Goal: Task Accomplishment & Management: Use online tool/utility

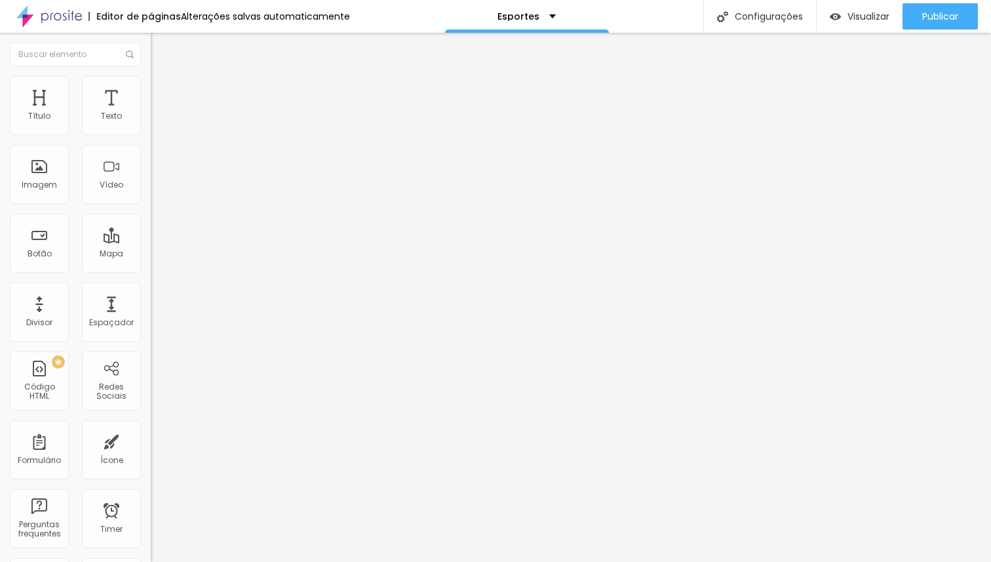
type input "1.2"
type input "1.1"
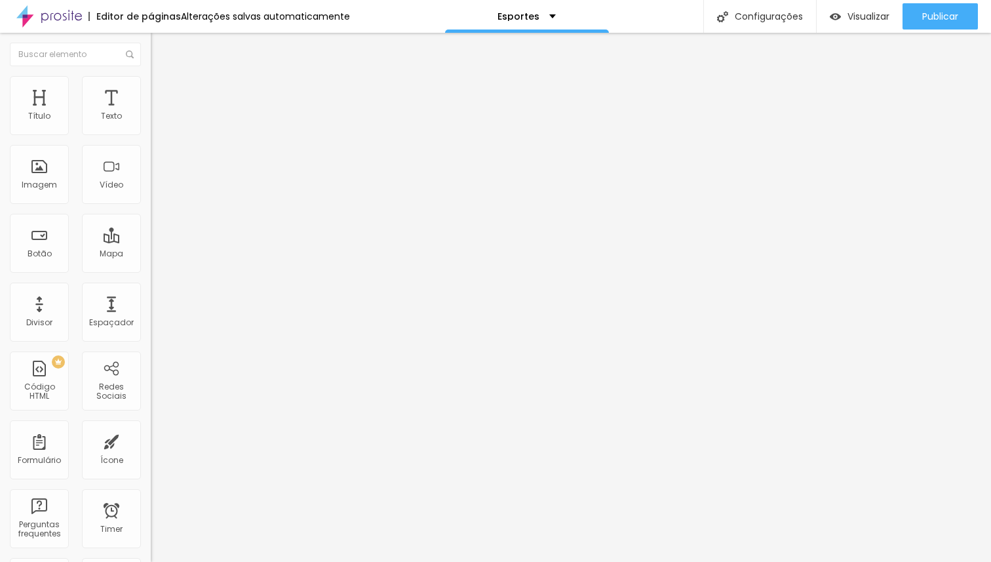
type input "1"
type input "0.9"
type input "0.8"
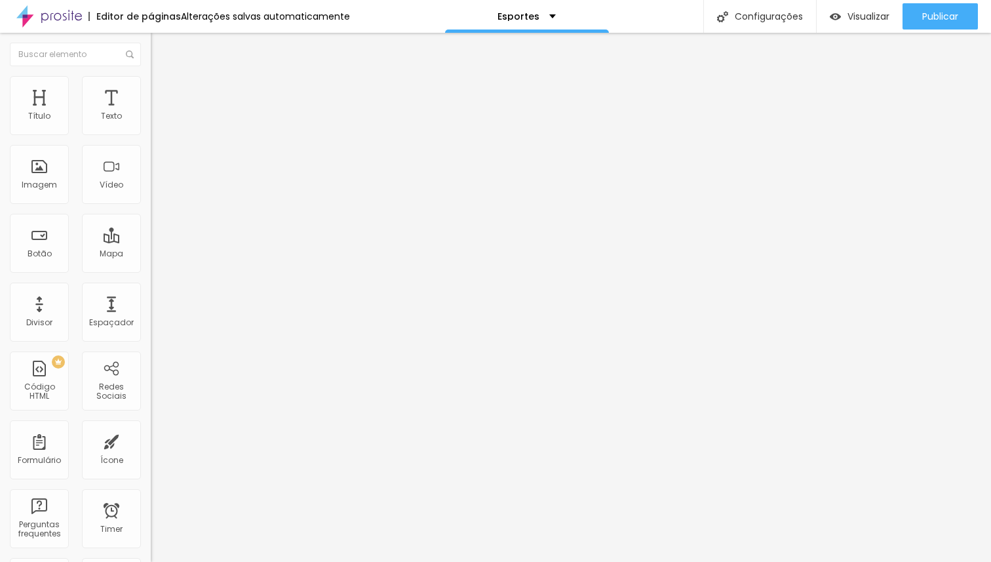
type input "0.8"
type input "0.7"
type input "0.6"
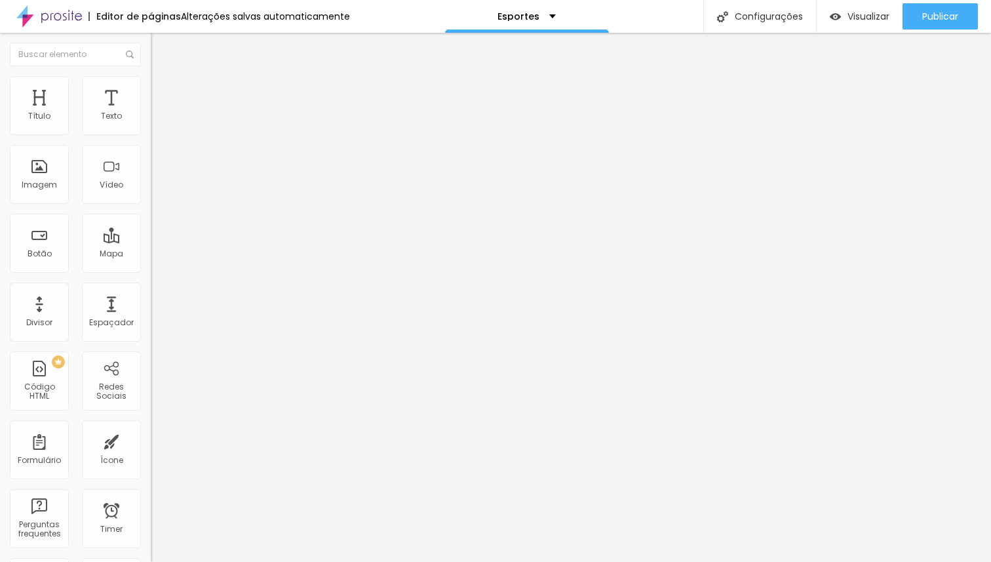
type input "0.5"
type input "0.6"
type input "0.7"
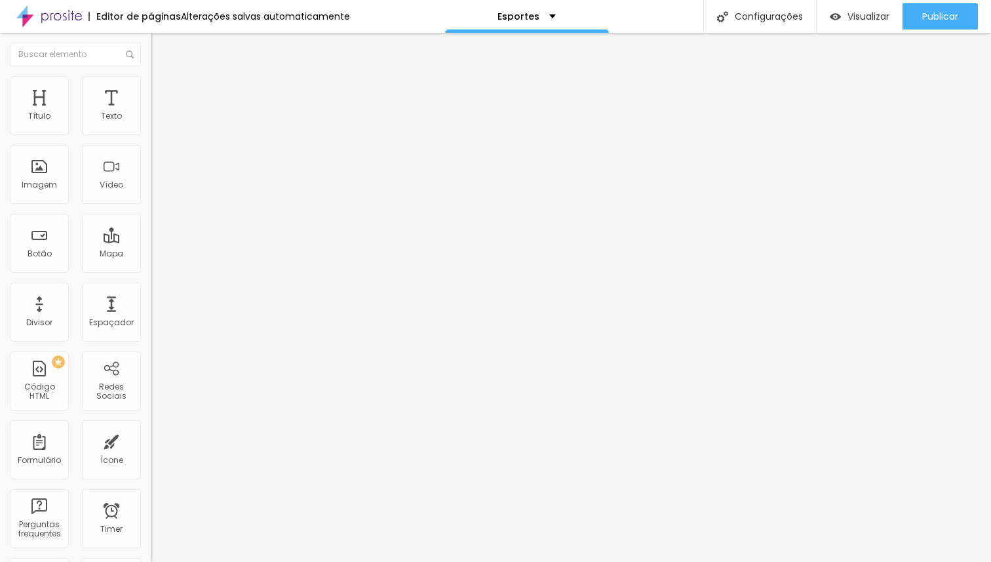
type input "0.7"
type input "0.8"
type input "0.9"
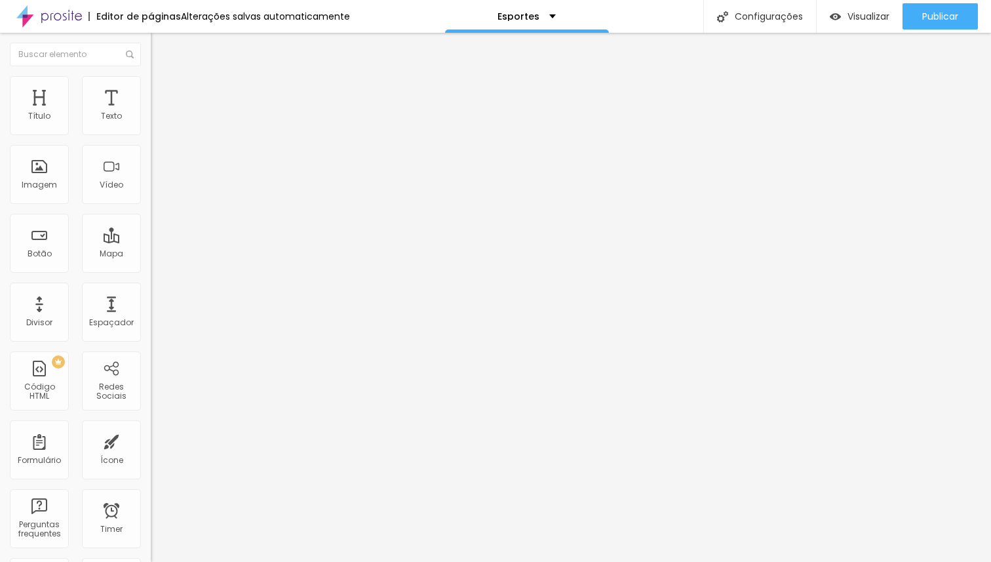
type input "1"
type input "1.1"
type input "1.2"
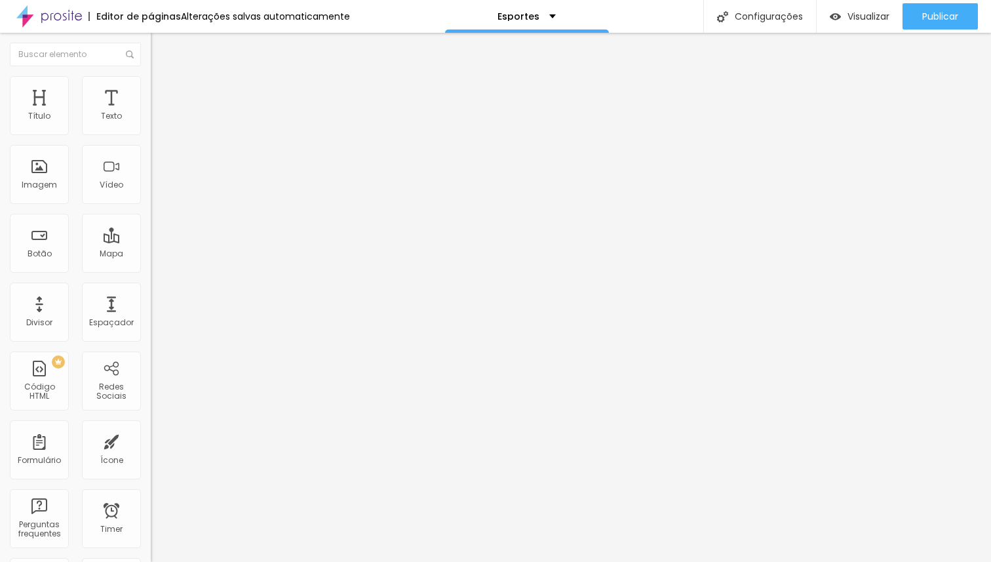
type input "1.2"
type input "1.3"
drag, startPoint x: 71, startPoint y: 324, endPoint x: 75, endPoint y: 336, distance: 12.4
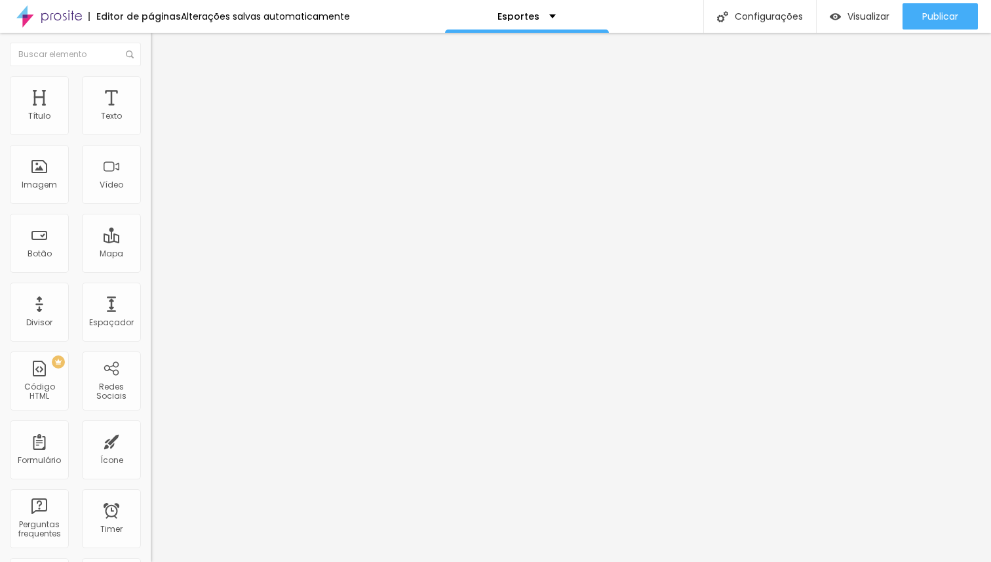
click at [151, 124] on span "Titulo 2" at bounding box center [172, 116] width 43 height 16
click at [151, 123] on div "Titulo 2 H2" at bounding box center [226, 116] width 151 height 13
click at [151, 136] on span "Titulo 3" at bounding box center [169, 128] width 37 height 15
click at [151, 146] on span "Titulo 4" at bounding box center [168, 139] width 35 height 13
click at [151, 153] on div "Titulo 5 H5" at bounding box center [226, 149] width 151 height 8
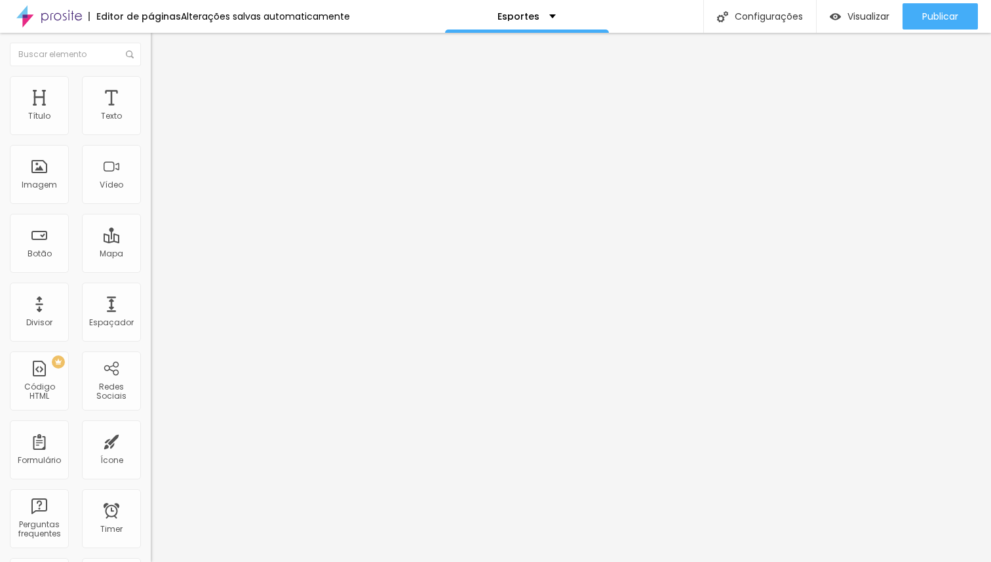
click at [151, 154] on div "Titulo 5 H5" at bounding box center [226, 148] width 151 height 12
click at [151, 143] on span "Titulo 4" at bounding box center [168, 137] width 35 height 11
click at [151, 133] on span "Titulo 3" at bounding box center [169, 127] width 37 height 11
click at [151, 122] on div "Titulo 2 H2" at bounding box center [226, 116] width 151 height 12
click at [151, 113] on span "Titulo 1" at bounding box center [172, 103] width 43 height 18
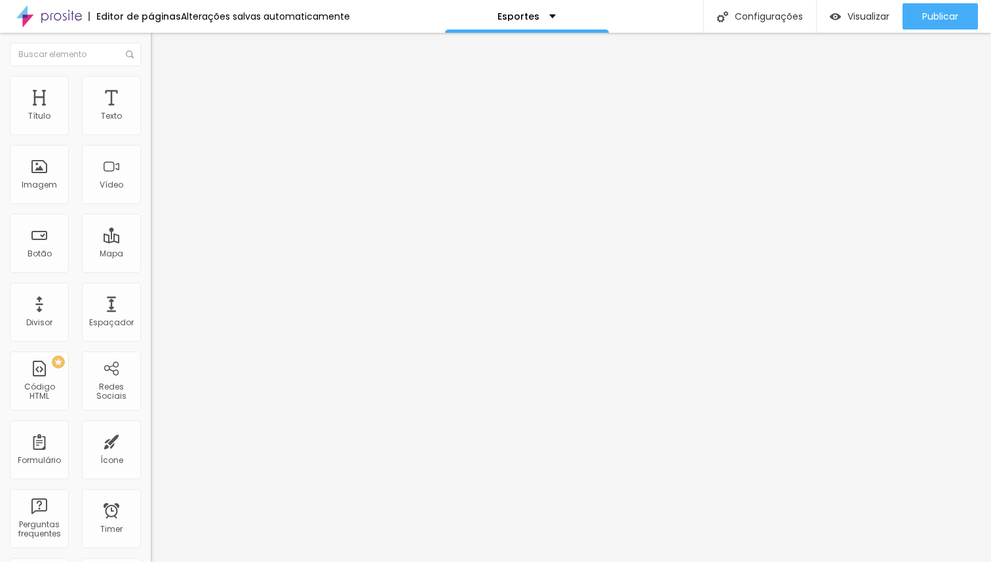
click at [151, 113] on span "Trocar imagem" at bounding box center [186, 107] width 71 height 11
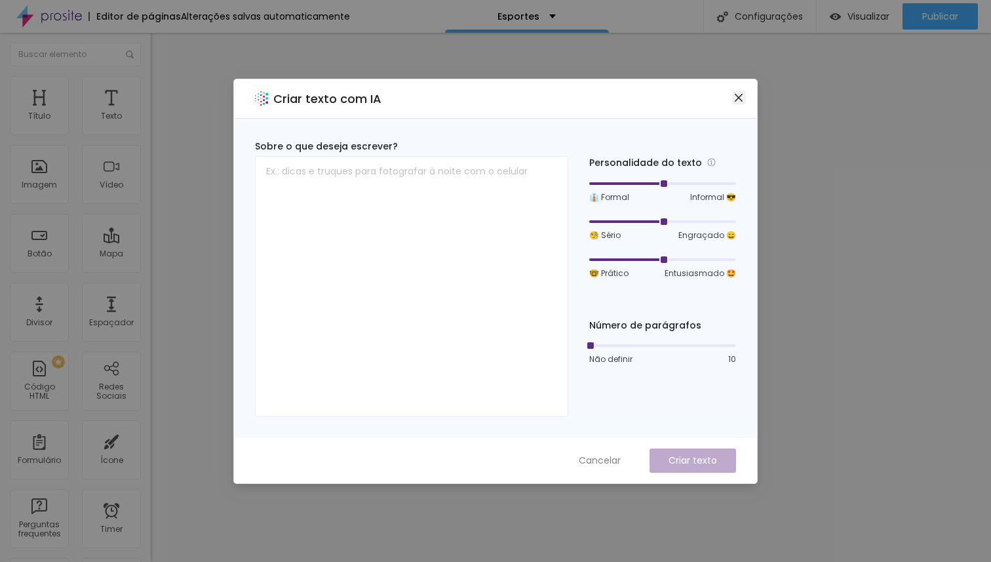
click at [735, 92] on icon "close" at bounding box center [739, 97] width 10 height 10
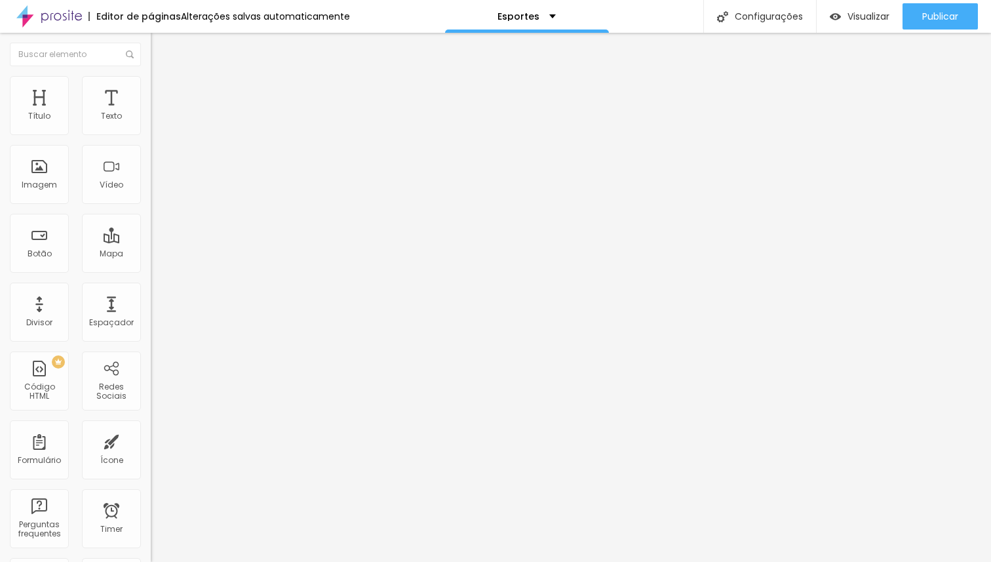
click at [151, 86] on li "Avançado" at bounding box center [226, 82] width 151 height 13
click at [151, 76] on li "Estilo" at bounding box center [226, 69] width 151 height 13
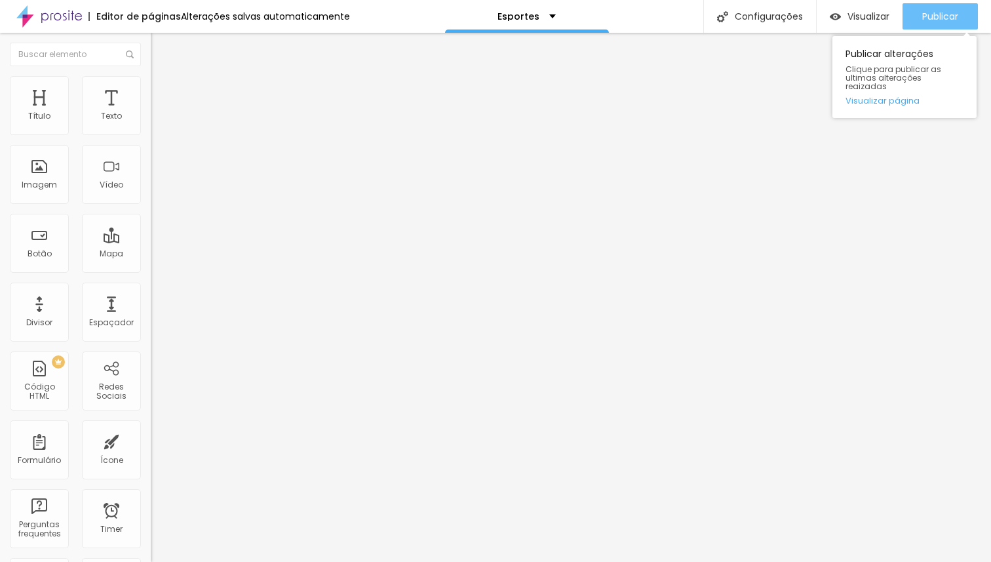
click at [923, 15] on span "Publicar" at bounding box center [941, 16] width 36 height 10
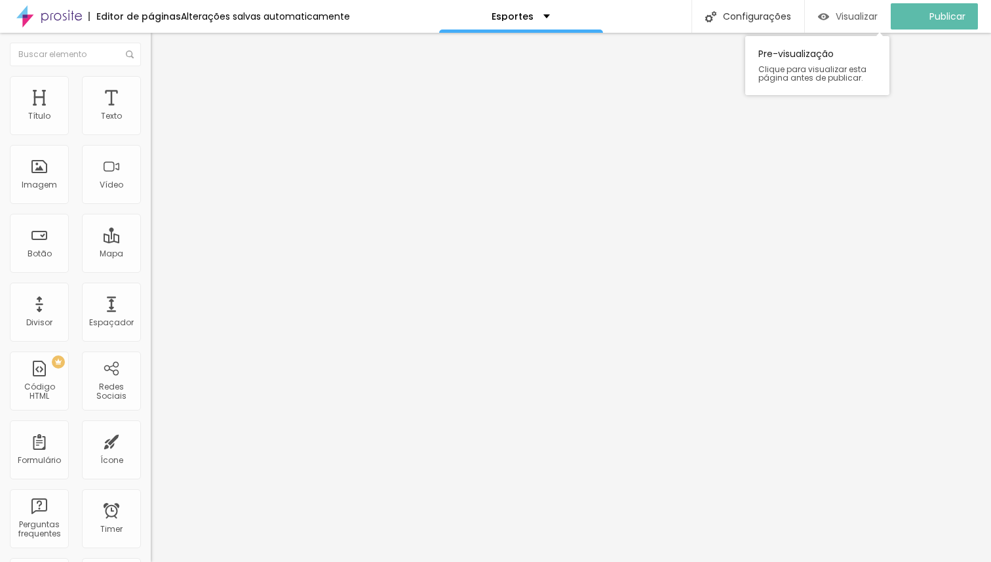
click at [832, 23] on div "Visualizar" at bounding box center [848, 16] width 60 height 26
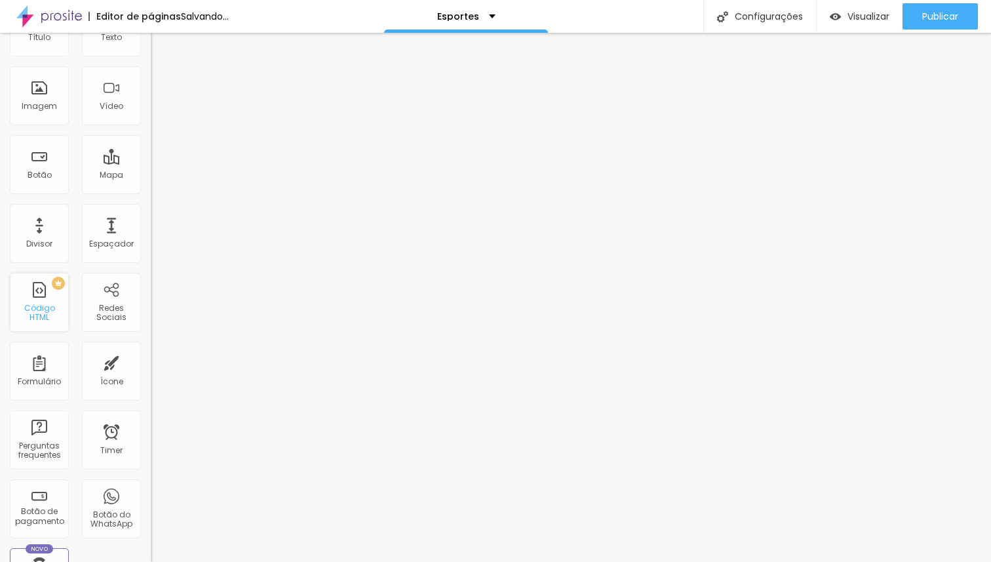
scroll to position [85, 0]
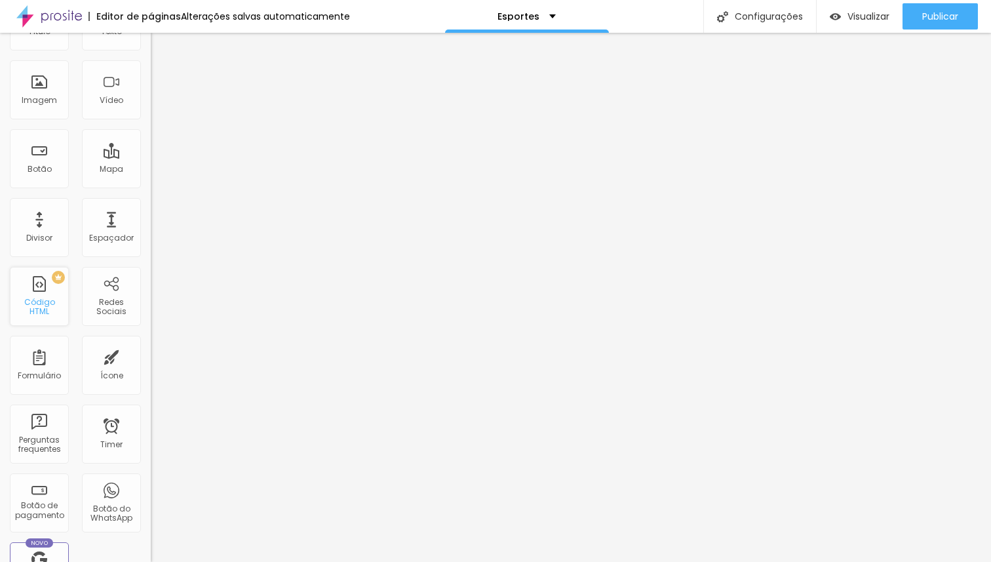
click at [39, 308] on div "Código HTML" at bounding box center [39, 307] width 52 height 19
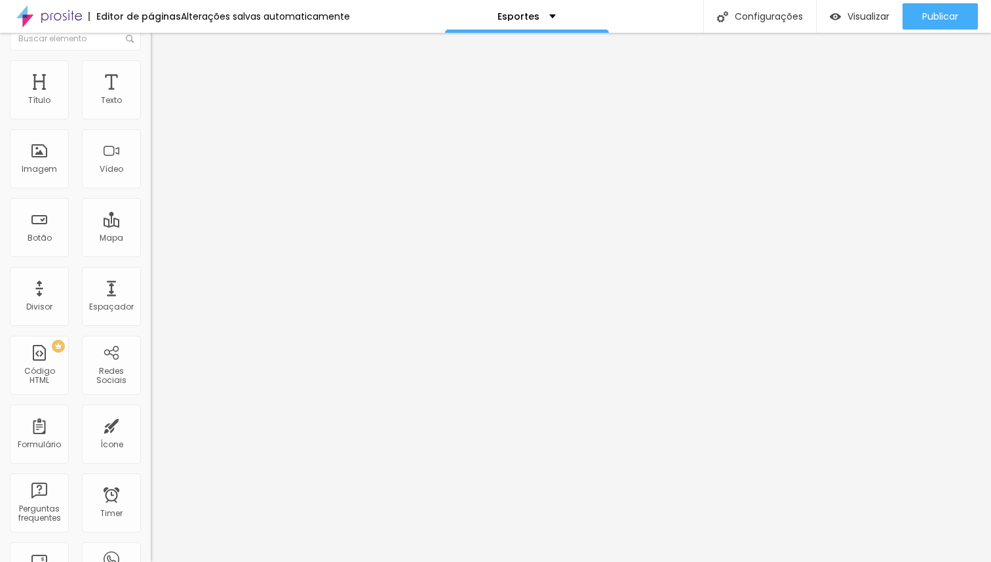
scroll to position [0, 0]
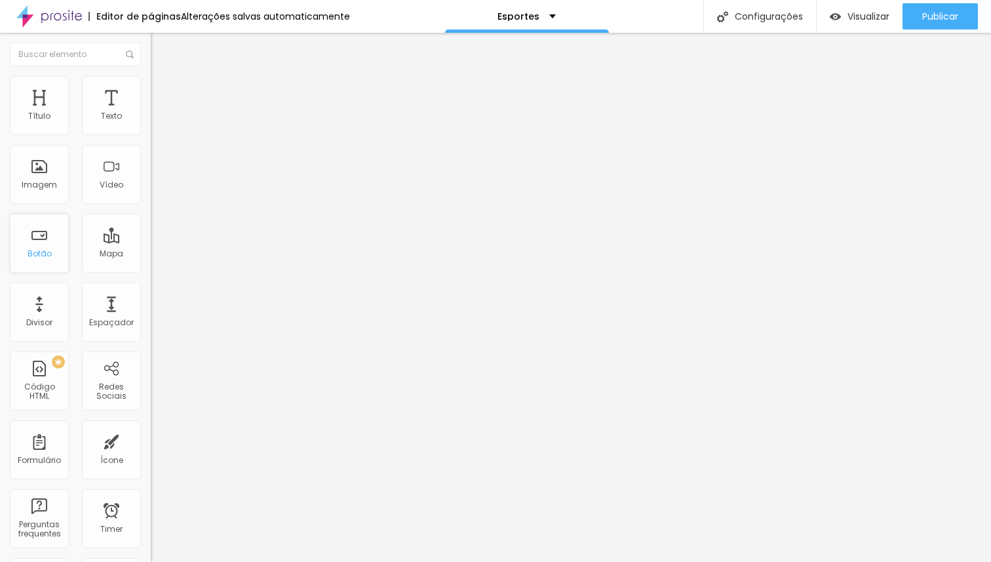
click at [43, 254] on div "Botão" at bounding box center [40, 253] width 24 height 9
click at [151, 235] on img at bounding box center [153, 237] width 5 height 5
click at [151, 233] on div at bounding box center [226, 237] width 151 height 8
click at [151, 270] on input "https://" at bounding box center [229, 263] width 157 height 13
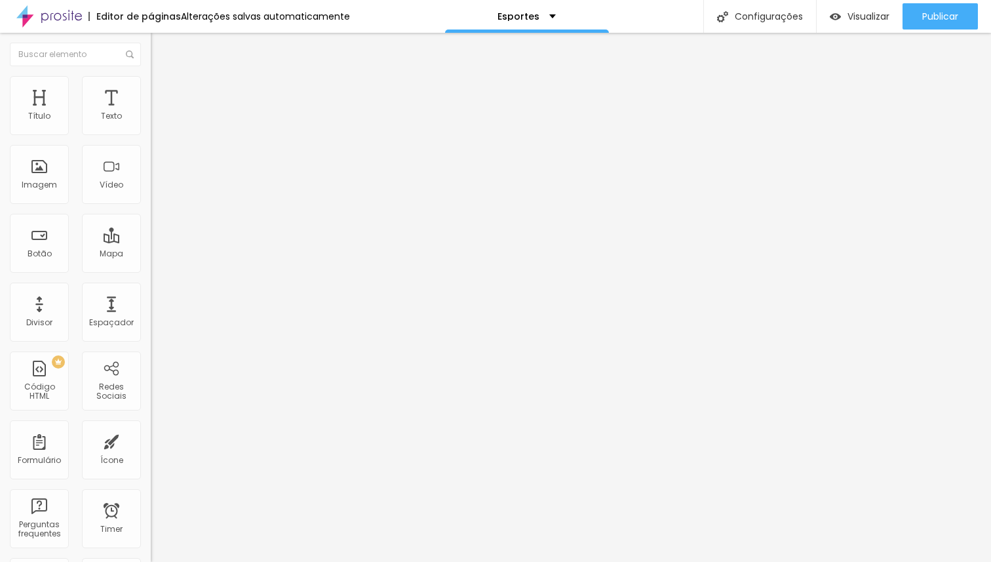
click at [151, 270] on input "https://" at bounding box center [229, 263] width 157 height 13
paste input "[DOMAIN_NAME][URL][PERSON_NAME]"
type input "[URL][DOMAIN_NAME][PERSON_NAME]"
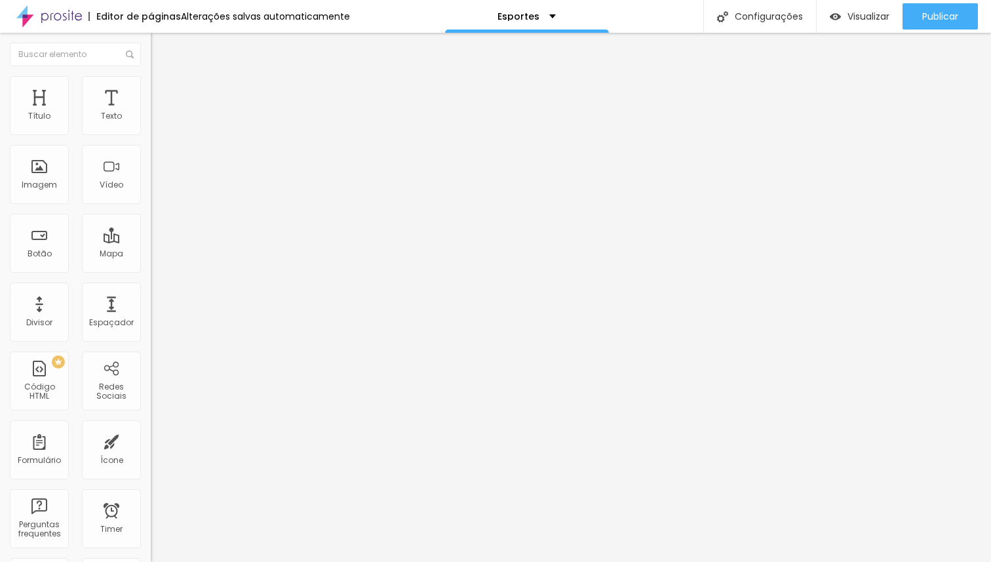
scroll to position [0, 0]
click at [151, 293] on div "Abrir em uma nova aba" at bounding box center [226, 290] width 151 height 7
click at [151, 123] on input "Click me" at bounding box center [229, 116] width 157 height 13
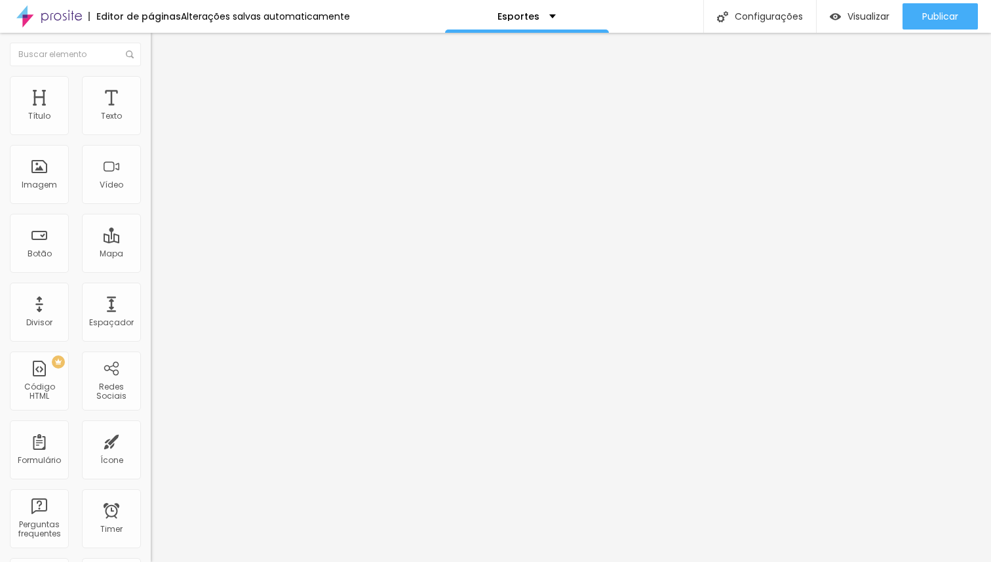
type input "Abrir Galeria"
click at [163, 90] on span "Estilo" at bounding box center [173, 84] width 20 height 11
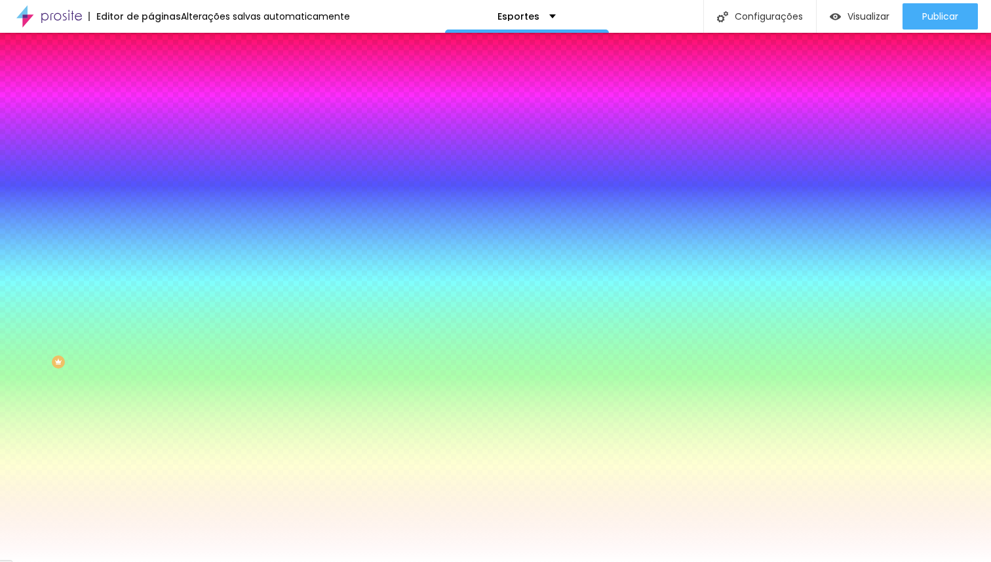
click at [151, 132] on input "#FFFFFF" at bounding box center [229, 131] width 157 height 13
click at [156, 166] on icon "button" at bounding box center [160, 167] width 8 height 8
click at [96, 561] on div at bounding box center [495, 562] width 991 height 0
click at [151, 132] on input "#FFFFFF" at bounding box center [229, 131] width 157 height 13
click at [151, 125] on div at bounding box center [226, 125] width 151 height 0
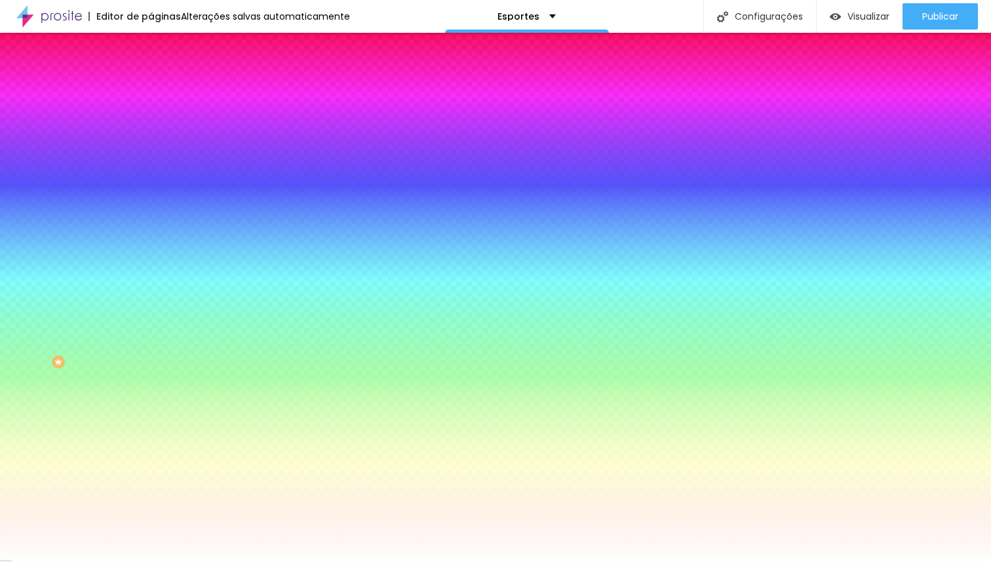
click at [151, 125] on div at bounding box center [226, 125] width 151 height 0
drag, startPoint x: 89, startPoint y: 153, endPoint x: 13, endPoint y: 139, distance: 76.7
click at [151, 138] on div "Cor de fundo Voltar ao padrão #FFFFFF" at bounding box center [226, 120] width 151 height 36
click at [156, 121] on icon "button" at bounding box center [160, 116] width 9 height 9
click at [156, 433] on icon "button" at bounding box center [160, 437] width 9 height 9
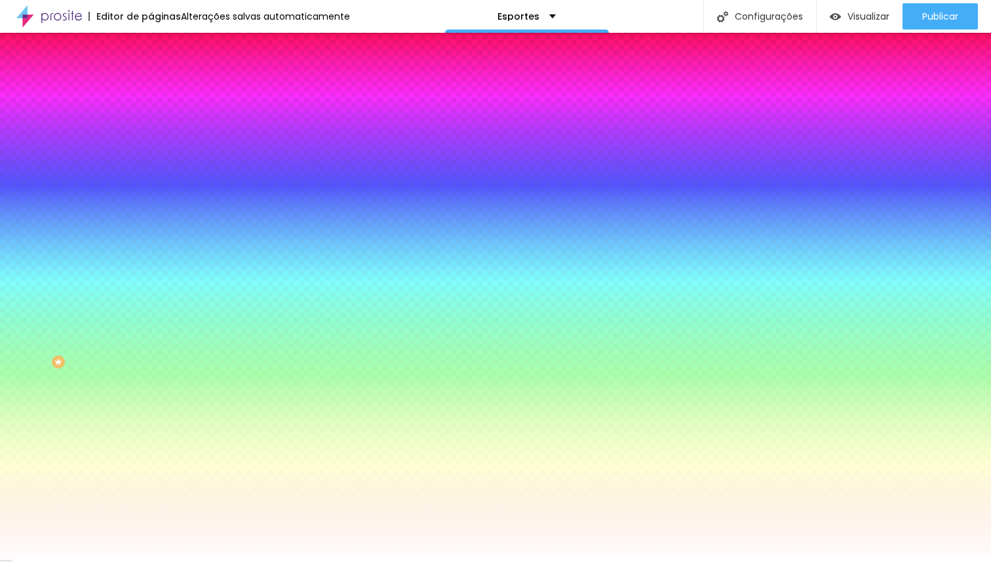
click at [156, 121] on icon "button" at bounding box center [160, 116] width 9 height 9
click at [151, 125] on div at bounding box center [226, 125] width 151 height 0
type input "#CCB8B8"
drag, startPoint x: 38, startPoint y: 151, endPoint x: 29, endPoint y: 167, distance: 18.8
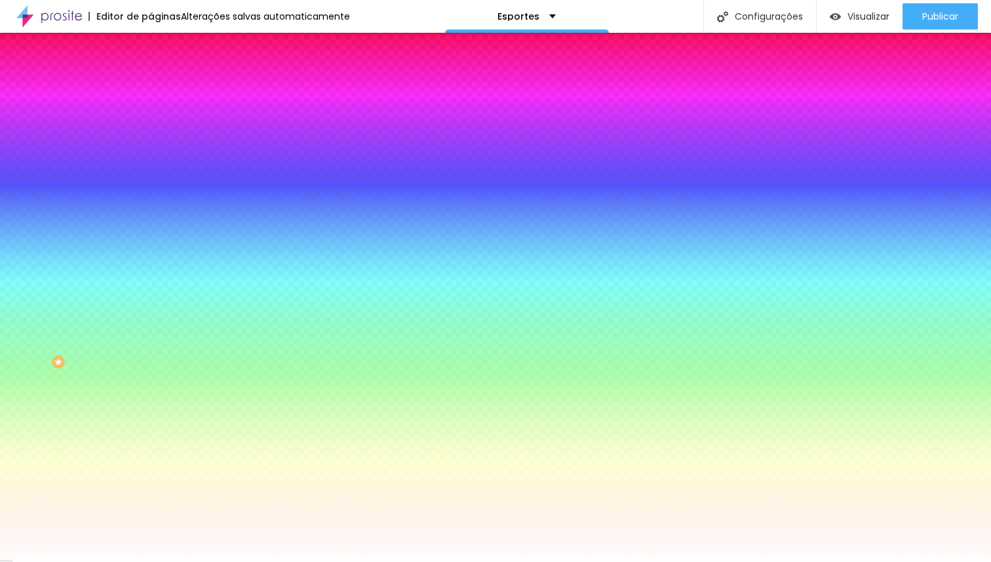
click at [29, 167] on div at bounding box center [495, 281] width 991 height 562
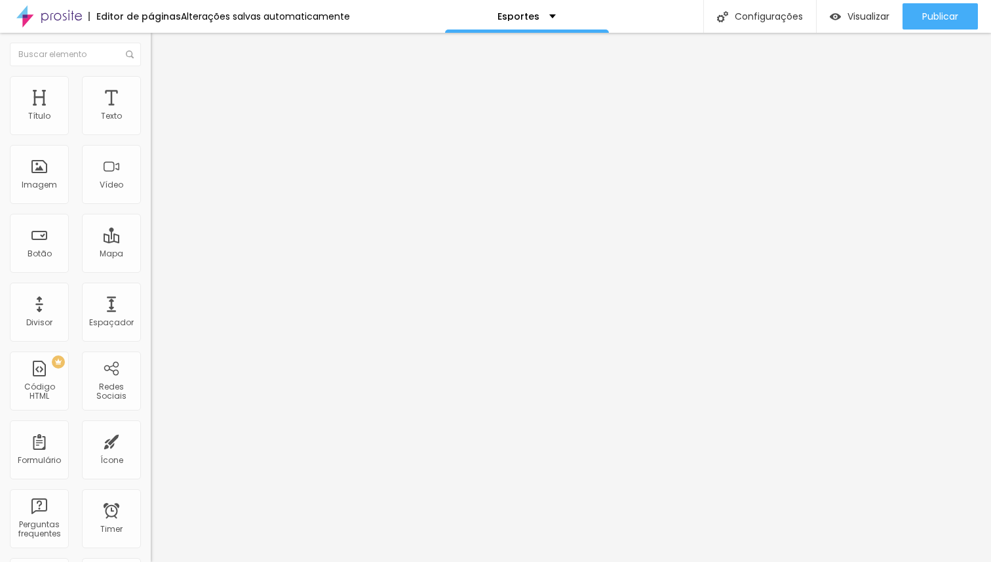
click at [151, 111] on div "Trocar imagem" at bounding box center [226, 106] width 151 height 9
click at [151, 113] on span "Trocar imagem" at bounding box center [186, 107] width 71 height 11
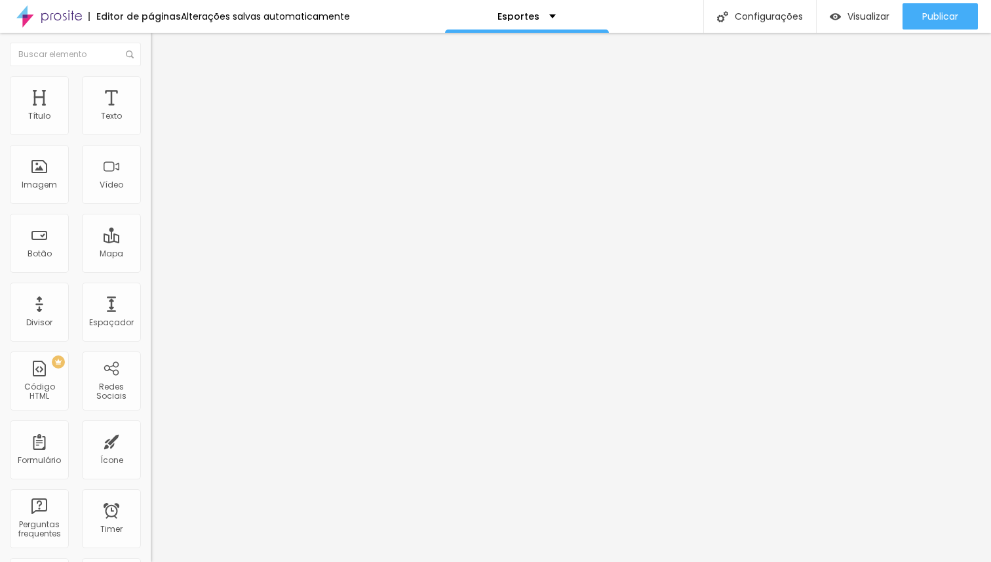
click at [163, 90] on span "Estilo" at bounding box center [173, 84] width 20 height 11
type input "93"
type input "105"
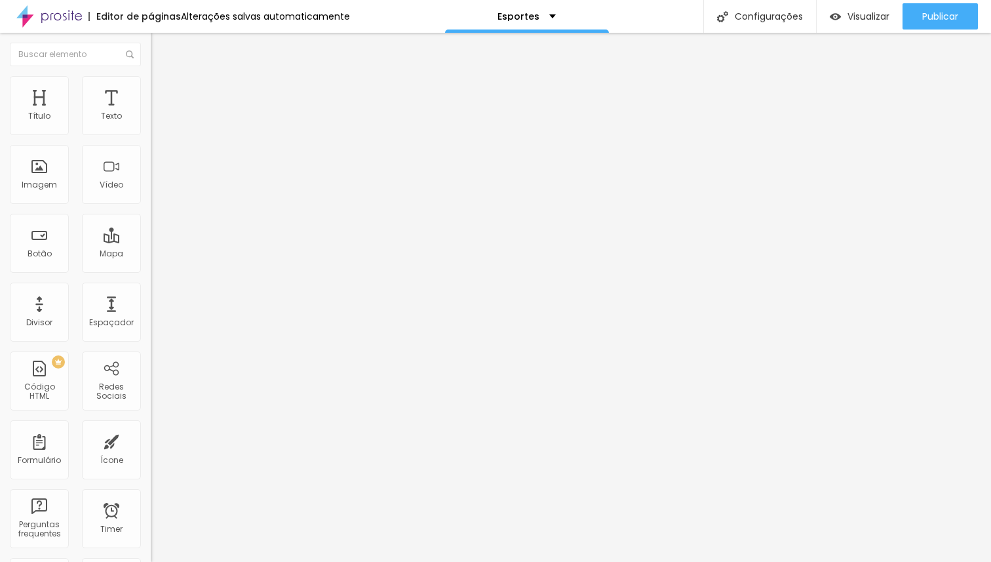
type input "105"
type input "136"
type input "197"
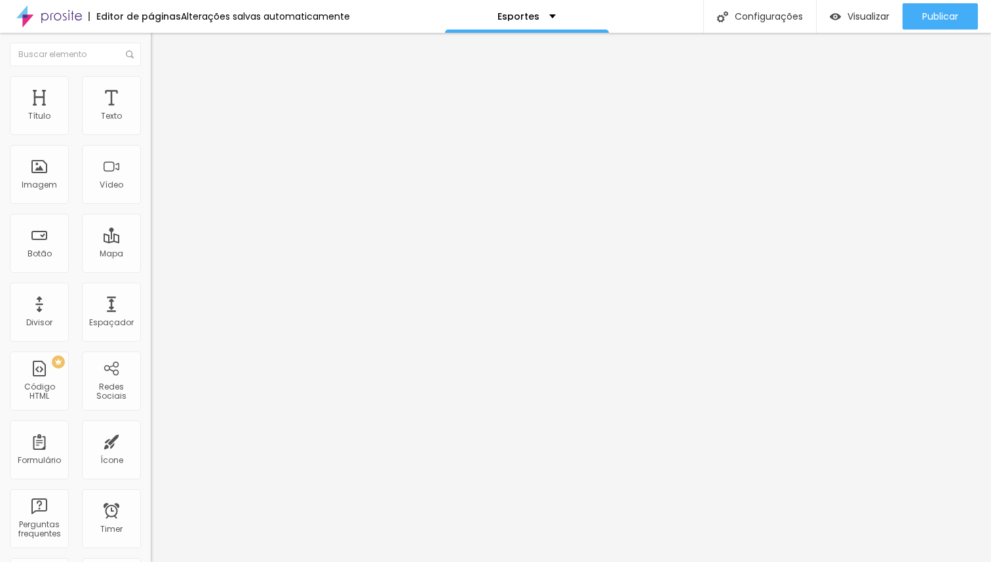
type input "200"
type input "198"
type input "73"
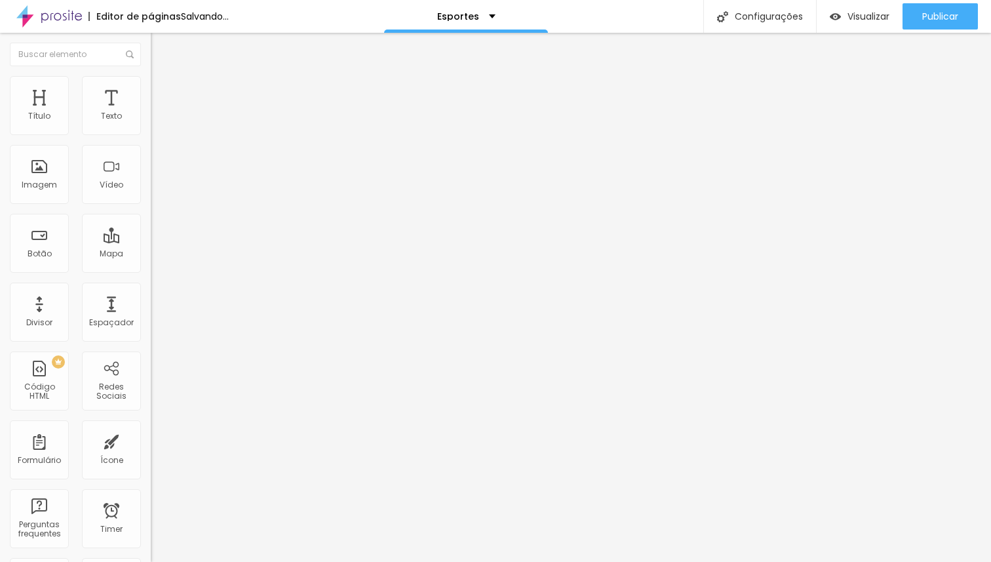
type input "73"
type input "35"
type input "17"
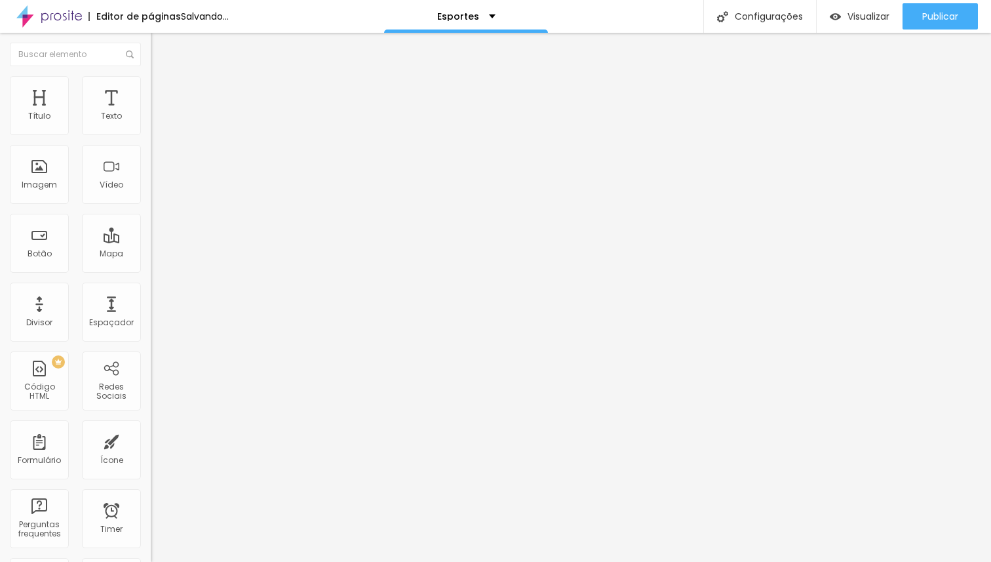
type input "0"
drag, startPoint x: 68, startPoint y: 164, endPoint x: 0, endPoint y: 149, distance: 69.2
click at [151, 288] on input "range" at bounding box center [193, 293] width 85 height 10
click at [151, 89] on img at bounding box center [157, 95] width 12 height 12
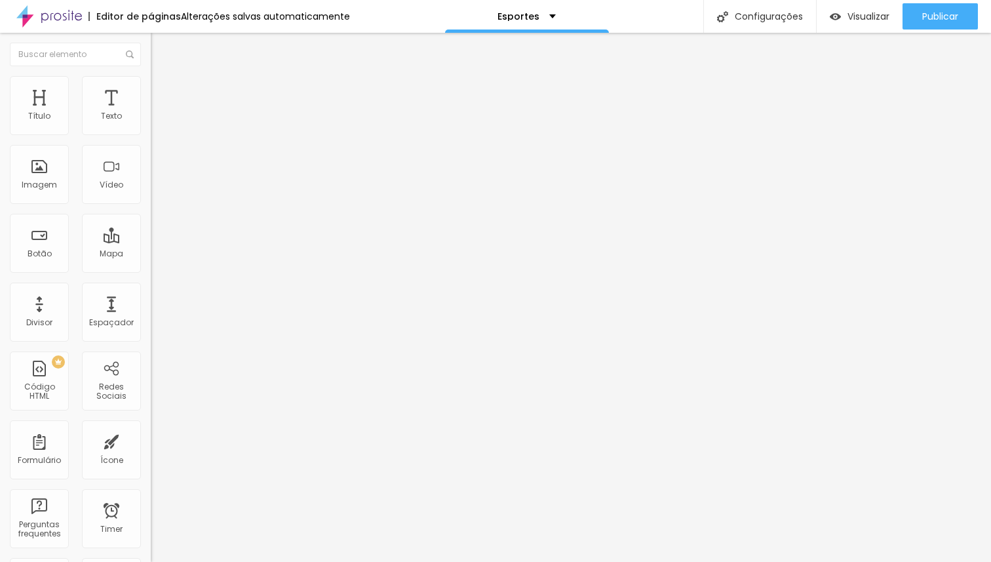
click at [151, 76] on li "Conteúdo" at bounding box center [226, 69] width 151 height 13
click at [151, 205] on span "16:9 Cinema" at bounding box center [176, 199] width 50 height 11
click at [151, 224] on div "Padrão 4:3" at bounding box center [226, 220] width 151 height 8
click at [151, 233] on span "Quadrado" at bounding box center [172, 227] width 43 height 11
click at [151, 241] on span "Original" at bounding box center [166, 235] width 31 height 11
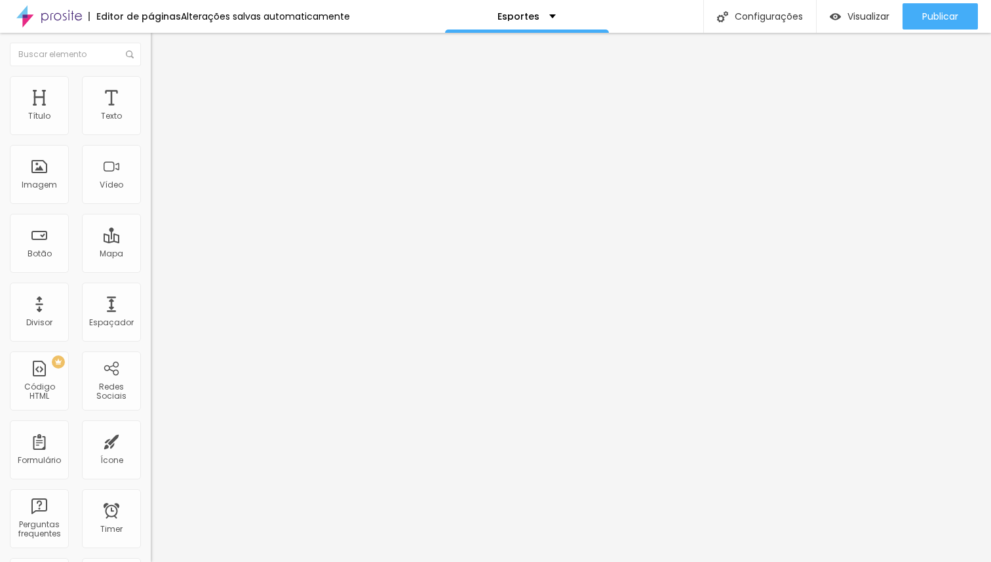
click at [151, 221] on span "Padrão" at bounding box center [166, 215] width 30 height 11
click at [151, 233] on span "Quadrado" at bounding box center [172, 227] width 43 height 11
click at [151, 240] on div "Original" at bounding box center [226, 236] width 151 height 8
click at [151, 221] on span "Padrão" at bounding box center [166, 215] width 30 height 11
click at [151, 241] on span "Original" at bounding box center [166, 235] width 31 height 11
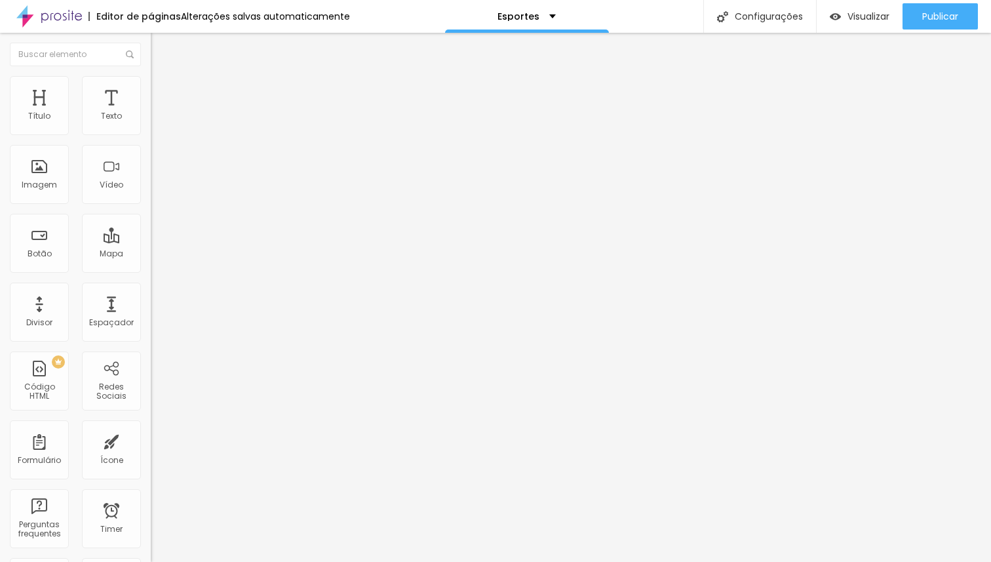
click at [151, 220] on div "Padrão 4:3" at bounding box center [226, 216] width 151 height 8
click at [151, 213] on span "Cinema" at bounding box center [167, 207] width 33 height 11
click at [151, 240] on div "Original" at bounding box center [226, 236] width 151 height 8
click at [151, 113] on span "Trocar imagem" at bounding box center [186, 107] width 71 height 11
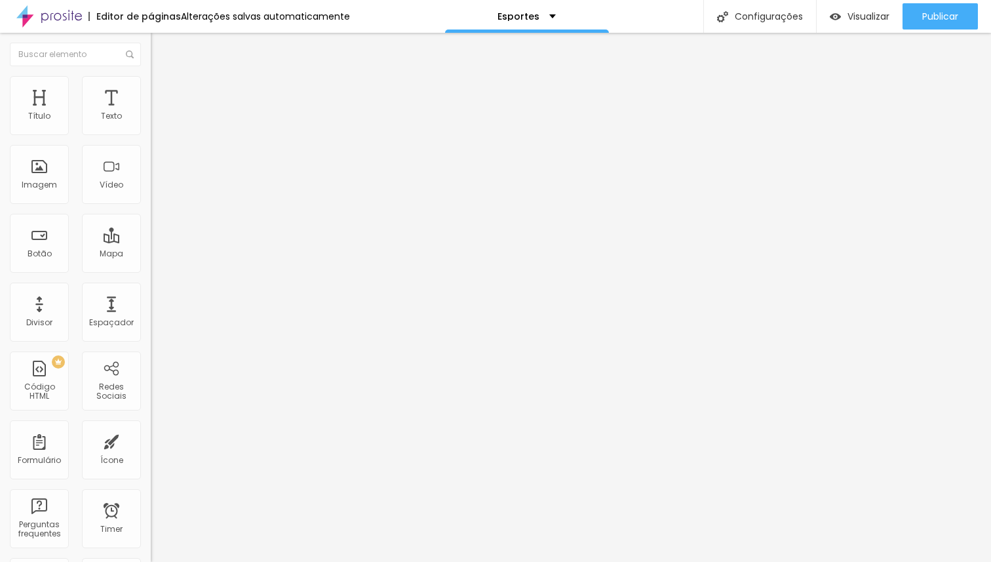
click at [151, 47] on button "Editar Coluna" at bounding box center [226, 48] width 151 height 30
